Goal: Task Accomplishment & Management: Manage account settings

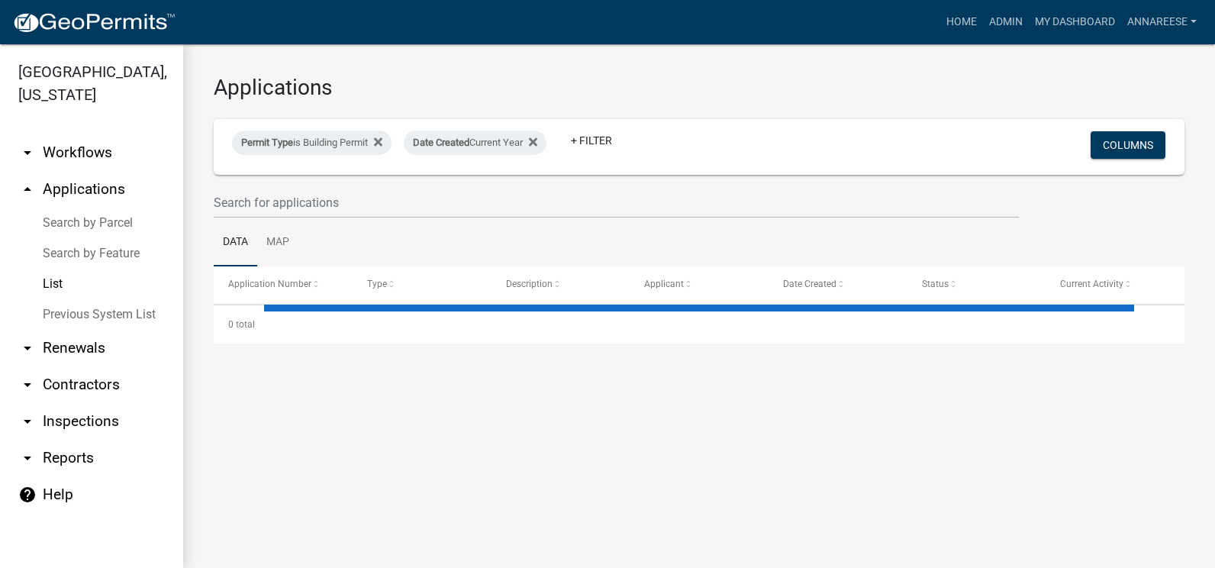
select select "3: 100"
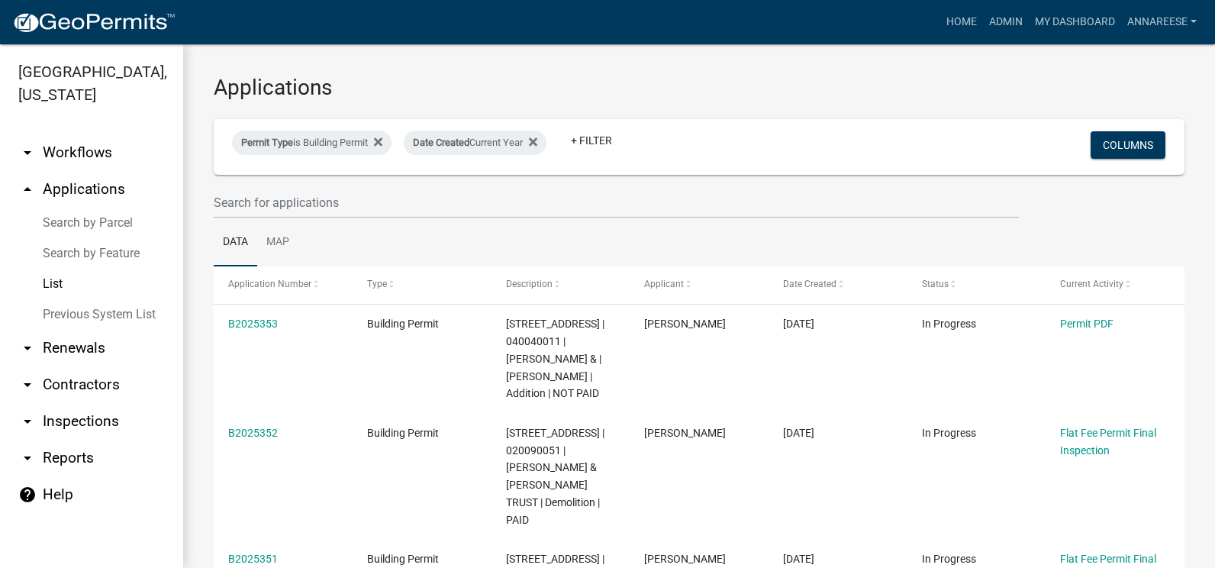
scroll to position [76, 0]
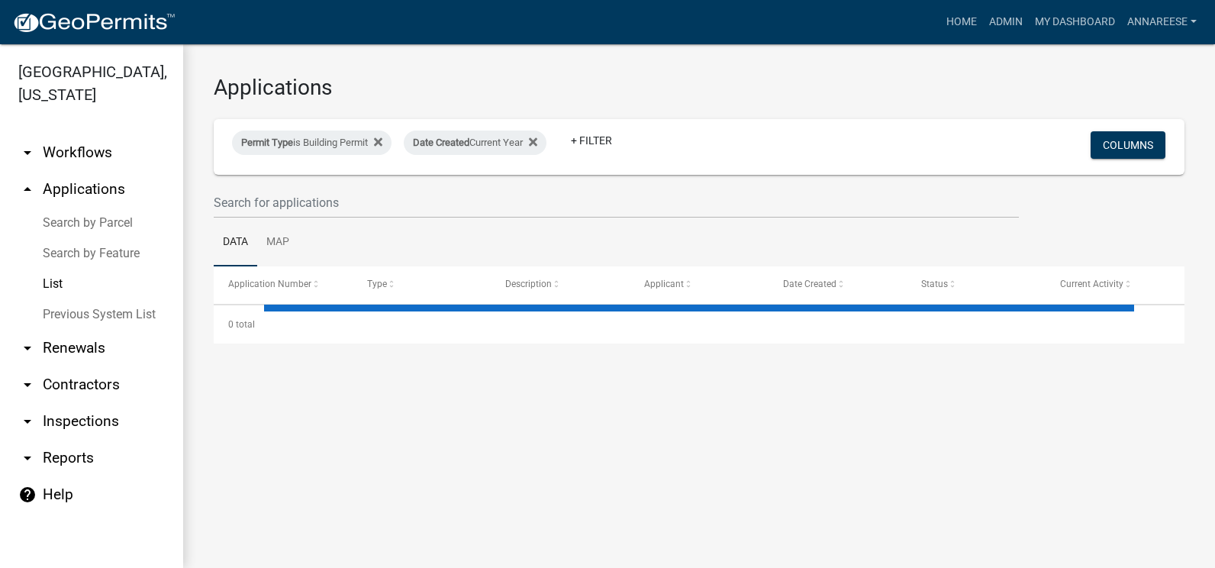
select select "3: 100"
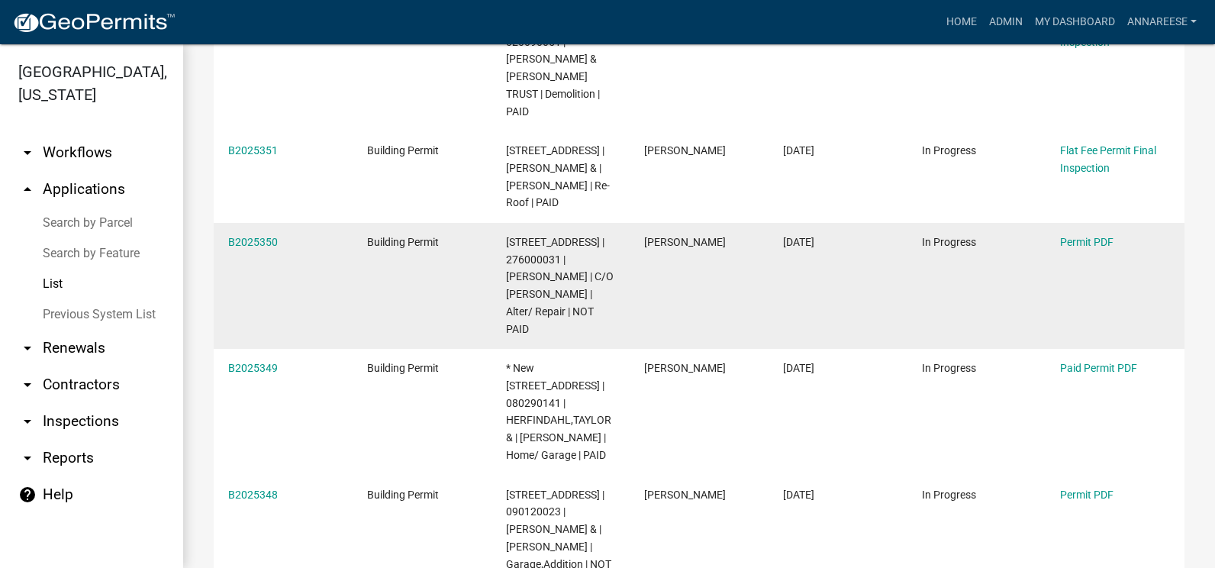
scroll to position [382, 0]
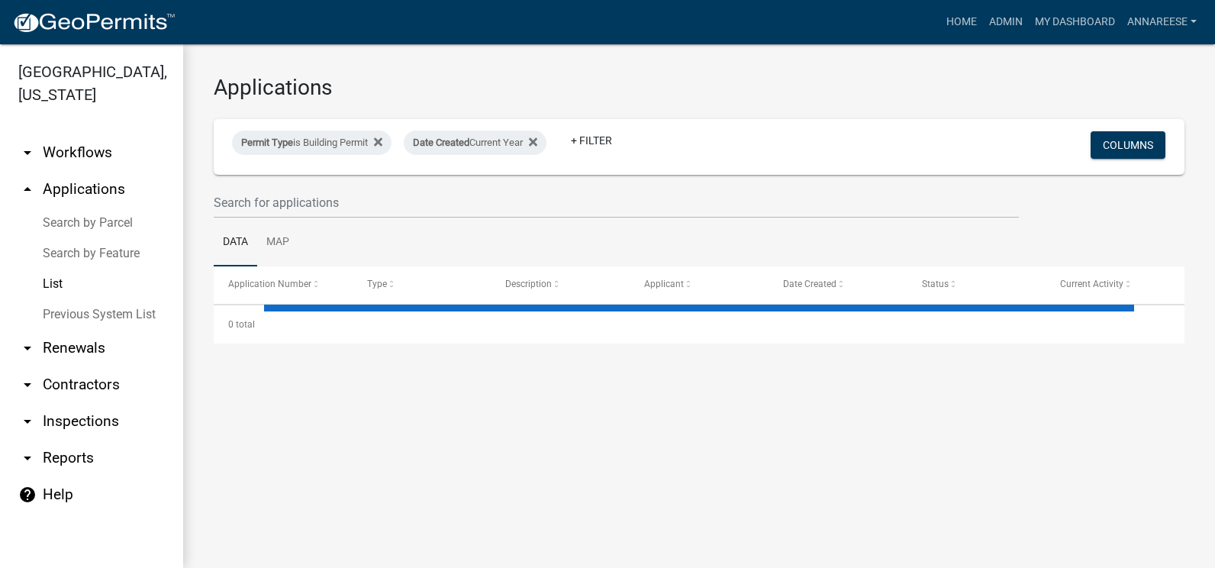
select select "3: 100"
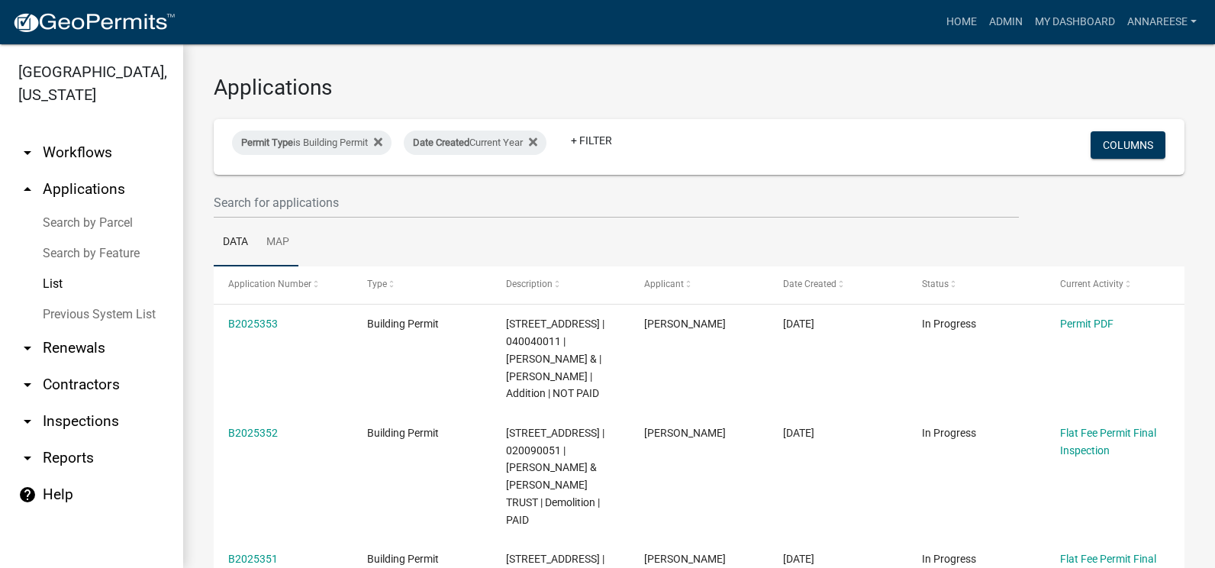
scroll to position [76, 0]
